Goal: Information Seeking & Learning: Learn about a topic

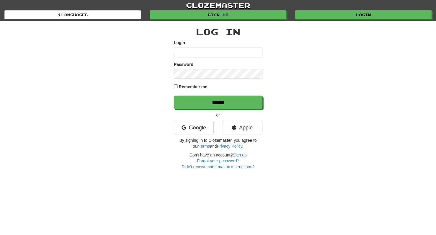
click at [217, 52] on input "Login" at bounding box center [218, 52] width 88 height 10
type input "**********"
click at [174, 96] on input "******" at bounding box center [218, 103] width 88 height 14
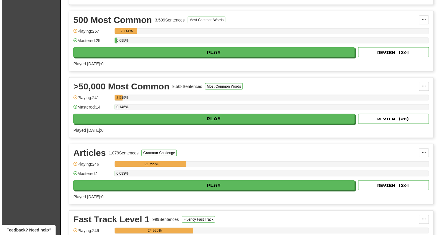
scroll to position [727, 0]
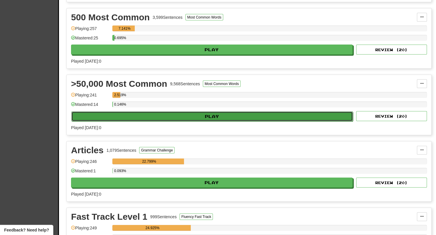
click at [187, 113] on button "Play" at bounding box center [211, 117] width 281 height 10
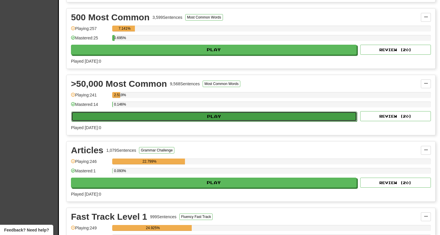
select select "**"
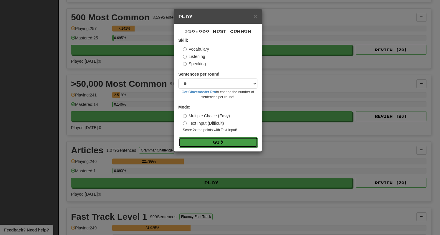
click at [212, 140] on button "Go" at bounding box center [218, 143] width 79 height 10
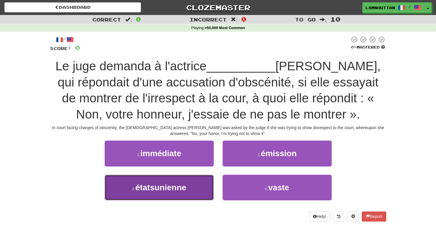
click at [189, 195] on button "3 . étatsunienne" at bounding box center [159, 188] width 109 height 26
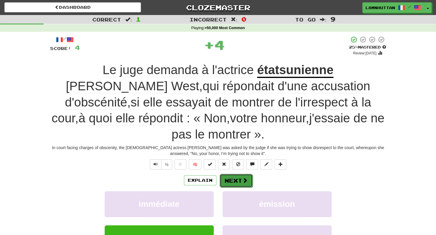
click at [239, 174] on button "Next" at bounding box center [236, 181] width 33 height 14
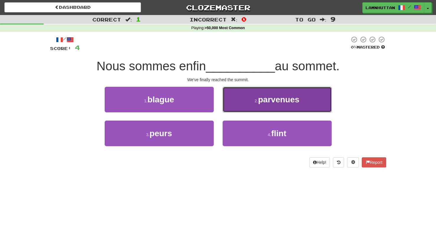
click at [269, 101] on span "parvenues" at bounding box center [278, 99] width 41 height 9
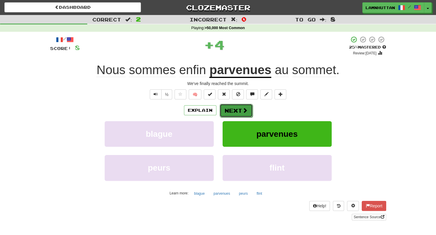
click at [234, 109] on button "Next" at bounding box center [236, 111] width 33 height 14
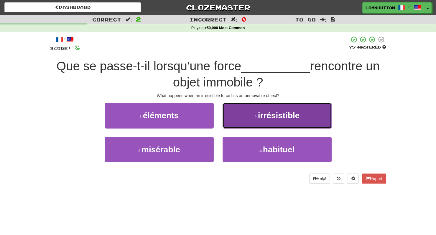
click at [276, 111] on span "irrésistible" at bounding box center [279, 115] width 42 height 9
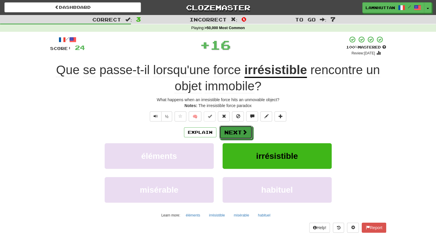
click at [233, 131] on button "Next" at bounding box center [235, 133] width 33 height 14
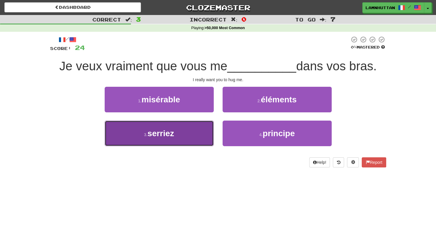
click at [194, 142] on button "3 . serriez" at bounding box center [159, 134] width 109 height 26
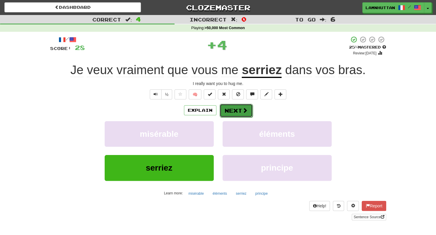
click at [230, 112] on button "Next" at bounding box center [236, 111] width 33 height 14
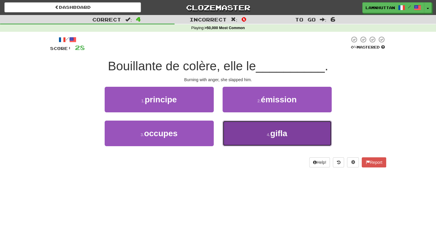
click at [244, 129] on button "4 . gifla" at bounding box center [276, 134] width 109 height 26
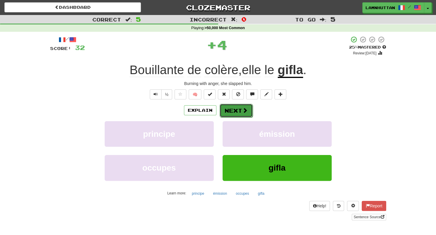
click at [232, 110] on button "Next" at bounding box center [236, 111] width 33 height 14
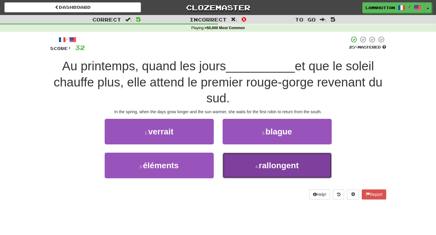
click at [260, 168] on span "rallongent" at bounding box center [279, 165] width 40 height 9
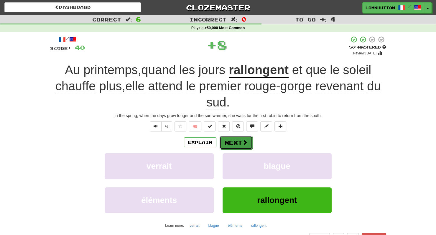
click at [230, 139] on button "Next" at bounding box center [236, 143] width 33 height 14
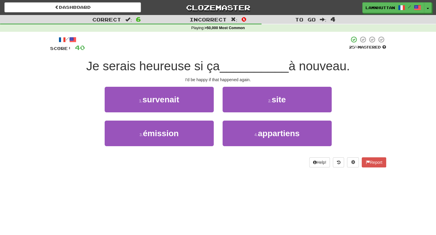
click at [181, 119] on div "1 . survenait" at bounding box center [159, 104] width 118 height 34
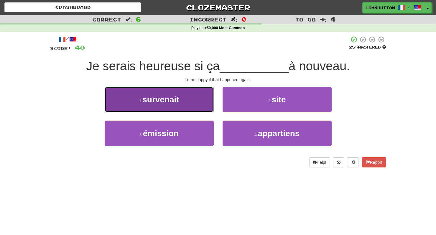
click at [187, 109] on button "1 . survenait" at bounding box center [159, 100] width 109 height 26
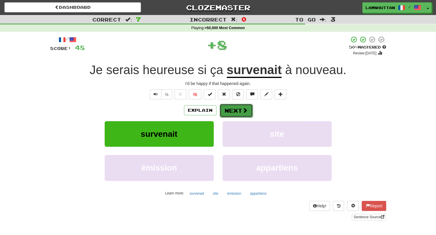
click at [225, 113] on button "Next" at bounding box center [236, 111] width 33 height 14
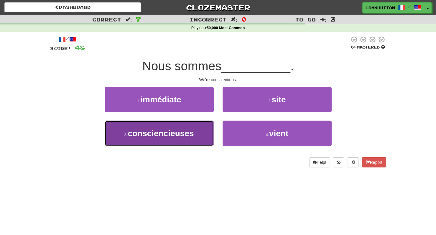
click at [190, 126] on button "3 . consciencieuses" at bounding box center [159, 134] width 109 height 26
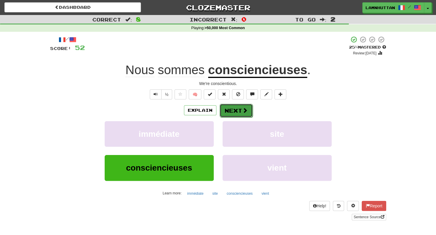
click at [242, 113] on span at bounding box center [244, 110] width 5 height 5
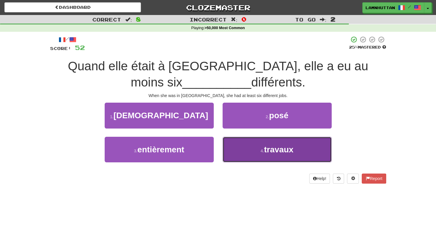
click at [265, 155] on button "4 . travaux" at bounding box center [276, 150] width 109 height 26
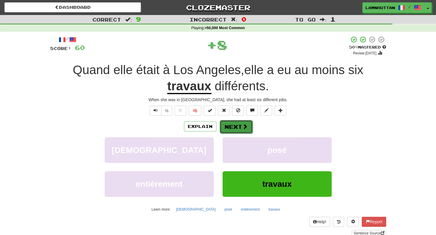
click at [229, 120] on button "Next" at bounding box center [236, 127] width 33 height 14
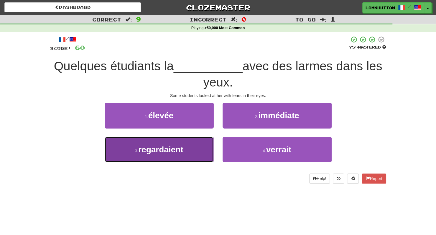
click at [203, 149] on button "3 . regardaient" at bounding box center [159, 150] width 109 height 26
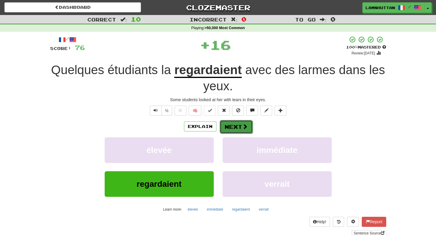
click at [232, 129] on button "Next" at bounding box center [236, 127] width 33 height 14
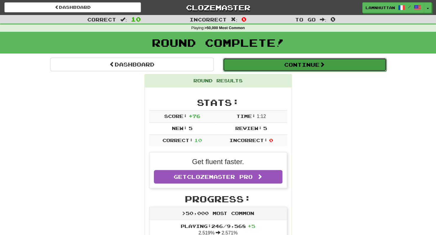
click at [295, 66] on button "Continue" at bounding box center [305, 65] width 164 height 14
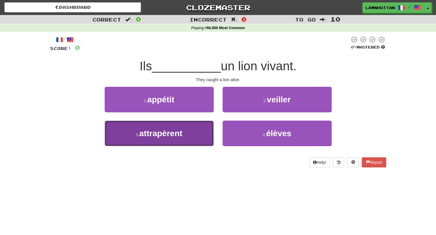
click at [151, 145] on button "3 . attrapèrent" at bounding box center [159, 134] width 109 height 26
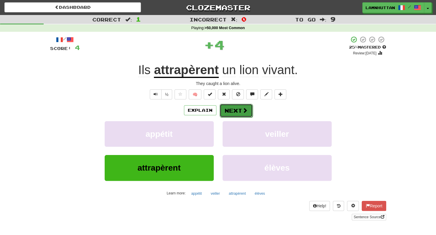
click at [233, 114] on button "Next" at bounding box center [236, 111] width 33 height 14
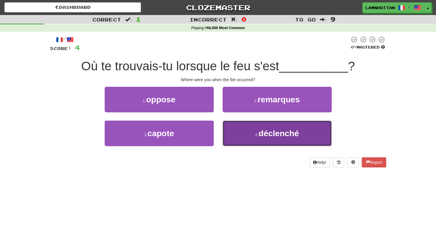
click at [255, 137] on button "4 . déclenché" at bounding box center [276, 134] width 109 height 26
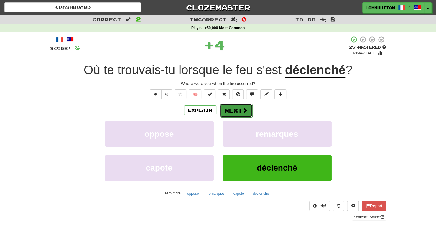
click at [237, 106] on button "Next" at bounding box center [236, 111] width 33 height 14
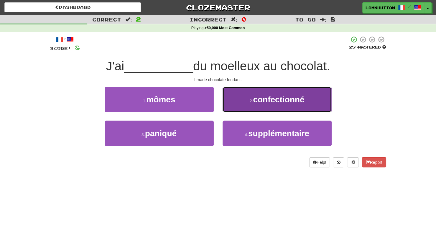
click at [253, 102] on span "confectionné" at bounding box center [278, 99] width 51 height 9
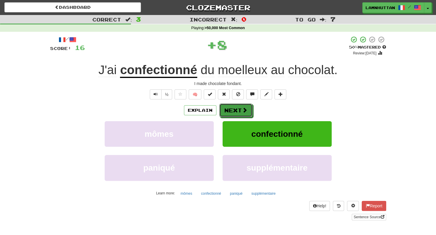
click at [231, 105] on button "Next" at bounding box center [235, 111] width 33 height 14
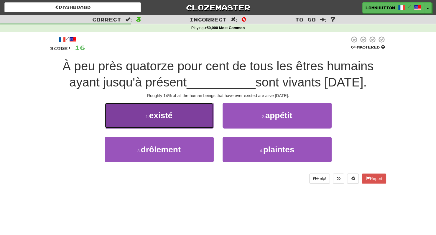
click at [198, 120] on button "1 . existé" at bounding box center [159, 116] width 109 height 26
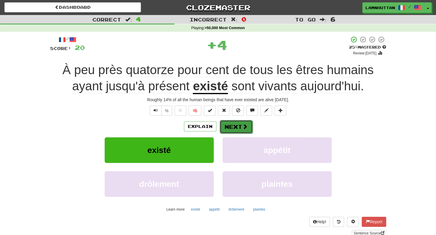
click at [247, 124] on span at bounding box center [244, 126] width 5 height 5
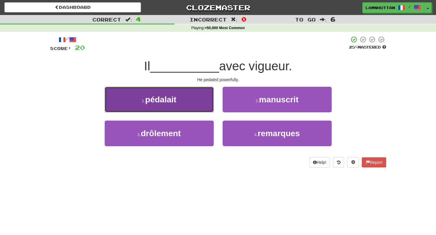
click at [192, 95] on button "1 . pédalait" at bounding box center [159, 100] width 109 height 26
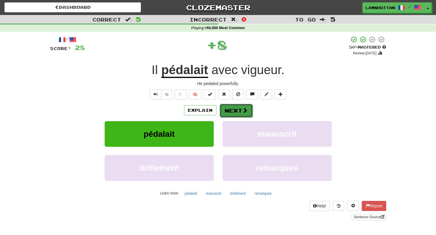
click at [226, 109] on button "Next" at bounding box center [236, 111] width 33 height 14
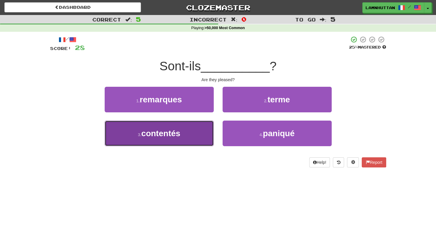
click at [198, 134] on button "3 . contentés" at bounding box center [159, 134] width 109 height 26
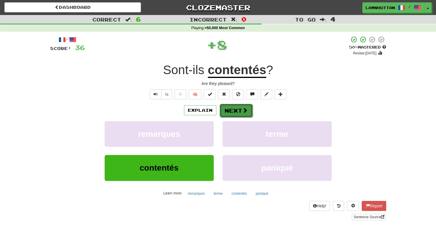
click at [234, 113] on button "Next" at bounding box center [236, 111] width 33 height 14
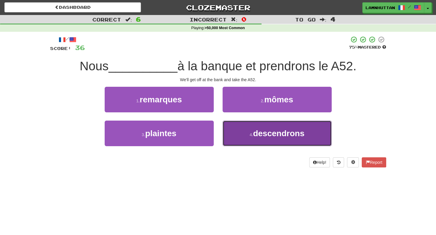
click at [263, 143] on button "4 . descendrons" at bounding box center [276, 134] width 109 height 26
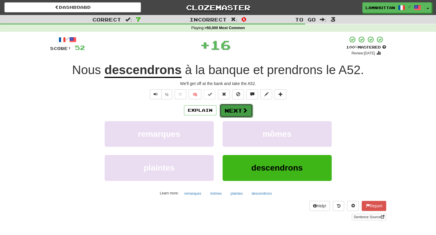
click at [233, 110] on button "Next" at bounding box center [236, 111] width 33 height 14
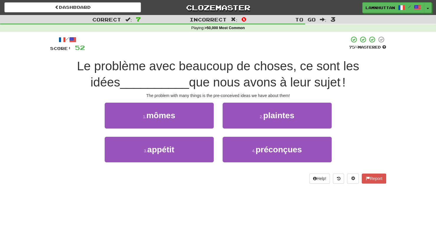
click at [256, 163] on div "4 . préconçues" at bounding box center [277, 154] width 118 height 34
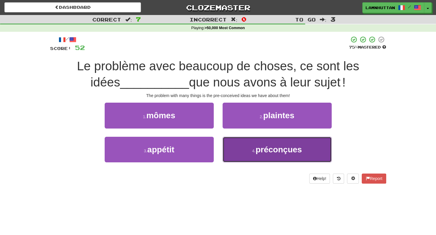
click at [252, 155] on button "4 . préconçues" at bounding box center [276, 150] width 109 height 26
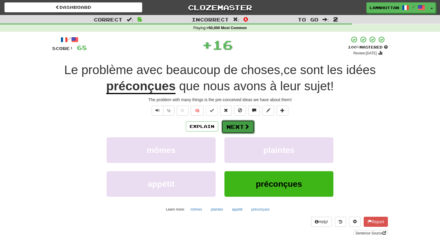
click at [235, 123] on body "Dashboard Clozemaster lamnhuttan / Toggle Dropdown Dashboard Leaderboard Activi…" at bounding box center [220, 227] width 440 height 454
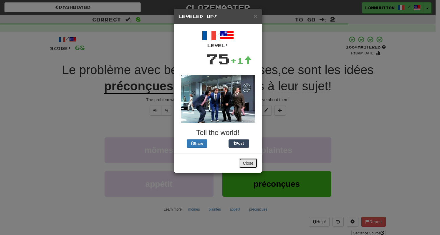
click at [250, 159] on button "Close" at bounding box center [248, 164] width 18 height 10
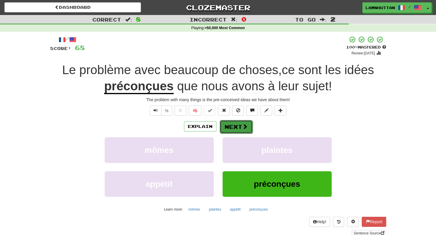
click at [244, 126] on span at bounding box center [244, 126] width 5 height 5
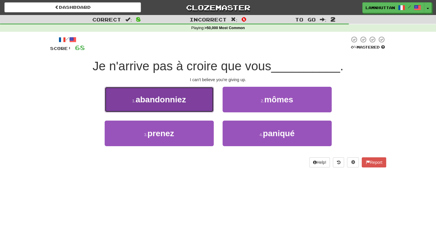
click at [195, 109] on button "1 . abandonniez" at bounding box center [159, 100] width 109 height 26
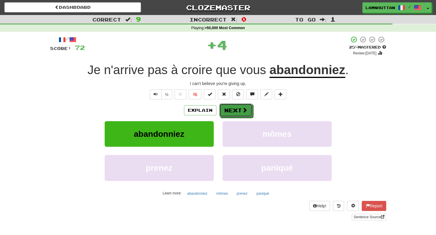
click at [225, 111] on button "Next" at bounding box center [235, 111] width 33 height 14
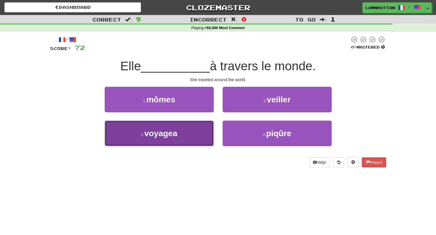
click at [195, 136] on button "3 . voyagea" at bounding box center [159, 134] width 109 height 26
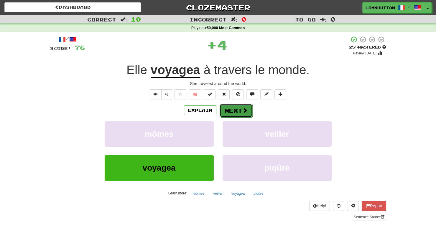
click at [229, 112] on button "Next" at bounding box center [236, 111] width 33 height 14
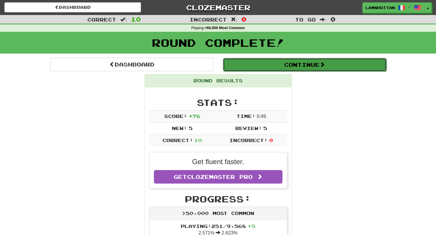
click at [291, 64] on button "Continue" at bounding box center [305, 65] width 164 height 14
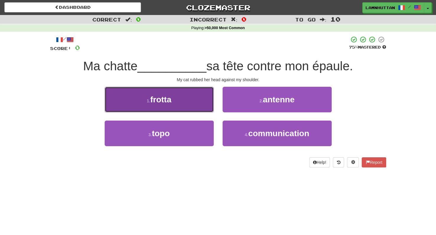
click at [199, 98] on button "1 . frotta" at bounding box center [159, 100] width 109 height 26
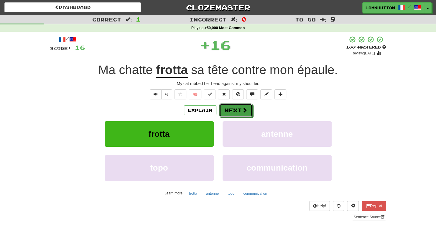
click at [232, 112] on button "Next" at bounding box center [235, 111] width 33 height 14
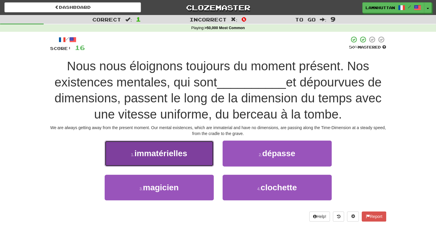
click at [196, 152] on button "1 . immatérielles" at bounding box center [159, 154] width 109 height 26
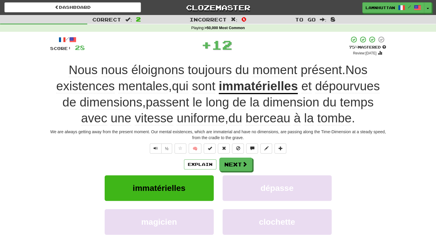
click at [231, 154] on div "½ 🧠" at bounding box center [218, 149] width 336 height 10
click at [228, 165] on button "Next" at bounding box center [236, 165] width 33 height 14
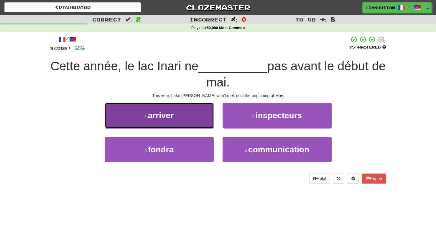
click at [195, 116] on button "1 . arriver" at bounding box center [159, 116] width 109 height 26
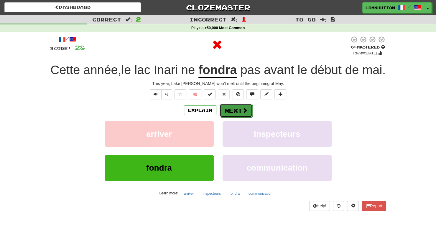
click at [232, 118] on button "Next" at bounding box center [236, 111] width 33 height 14
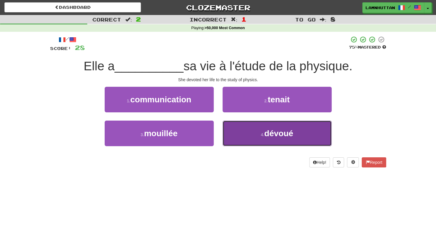
click at [249, 139] on button "4 . dévoué" at bounding box center [276, 134] width 109 height 26
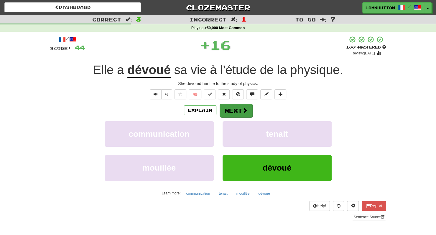
drag, startPoint x: 230, startPoint y: 119, endPoint x: 226, endPoint y: 108, distance: 11.9
click at [226, 108] on div "Explain Next communication tenait mouillée dévoué Learn more: communication ten…" at bounding box center [218, 151] width 336 height 95
click at [226, 108] on button "Next" at bounding box center [236, 111] width 33 height 14
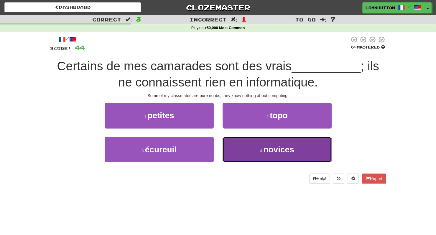
click at [247, 146] on button "4 . novices" at bounding box center [276, 150] width 109 height 26
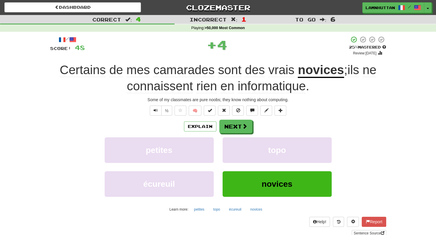
click at [229, 116] on div "/ Score: 48 + 4 25 % Mastered Review: 2025-08-22 Certains de mes camarades sont…" at bounding box center [218, 136] width 336 height 201
click at [225, 121] on button "Next" at bounding box center [236, 127] width 33 height 14
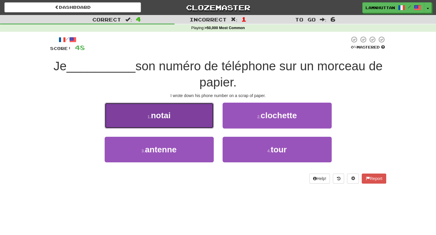
click at [193, 124] on button "1 . notai" at bounding box center [159, 116] width 109 height 26
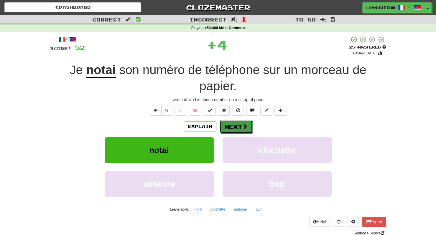
click at [225, 130] on button "Next" at bounding box center [236, 127] width 33 height 14
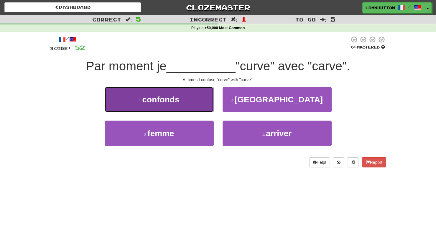
click at [202, 100] on button "1 . confonds" at bounding box center [159, 100] width 109 height 26
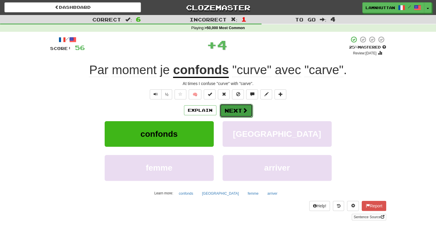
click at [233, 105] on button "Next" at bounding box center [236, 111] width 33 height 14
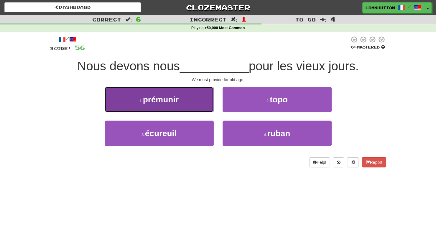
click at [187, 101] on button "1 . prémunir" at bounding box center [159, 100] width 109 height 26
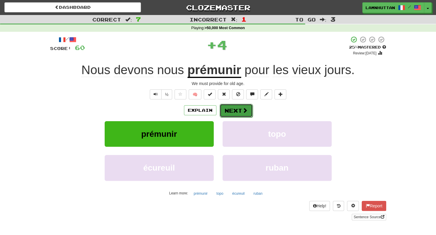
click at [225, 110] on button "Next" at bounding box center [236, 111] width 33 height 14
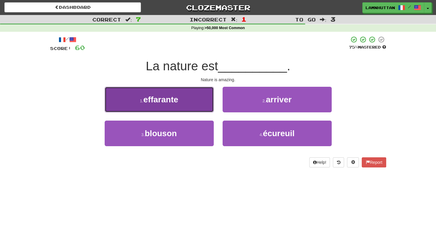
click at [184, 99] on button "1 . effarante" at bounding box center [159, 100] width 109 height 26
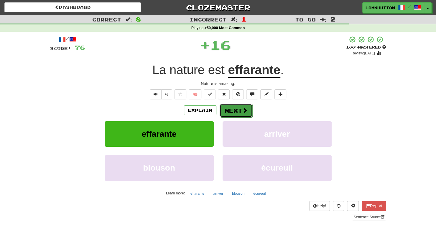
click at [221, 110] on button "Next" at bounding box center [236, 111] width 33 height 14
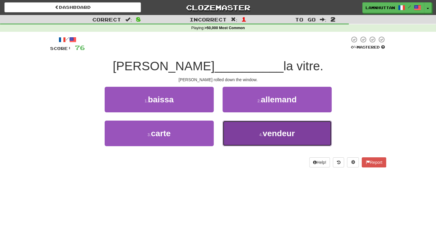
click at [256, 133] on button "4 . vendeur" at bounding box center [276, 134] width 109 height 26
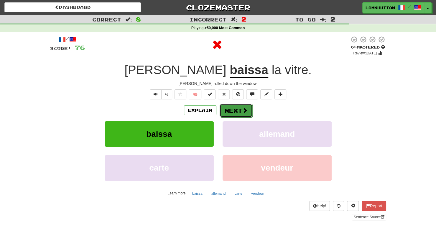
click at [233, 110] on button "Next" at bounding box center [236, 111] width 33 height 14
